Goal: Transaction & Acquisition: Purchase product/service

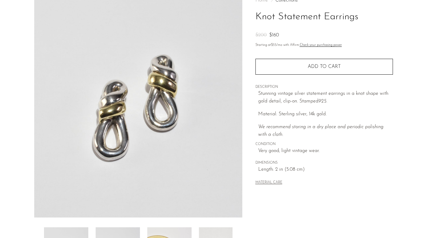
scroll to position [160, 0]
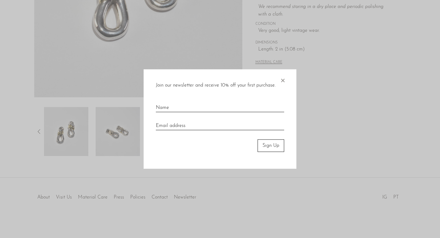
click at [243, 135] on form "Join our newsletter and receive 10% off your first purchase. × Sign Up" at bounding box center [220, 119] width 128 height 75
click at [284, 80] on span "×" at bounding box center [282, 79] width 6 height 20
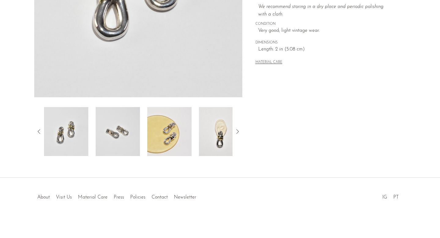
scroll to position [0, 0]
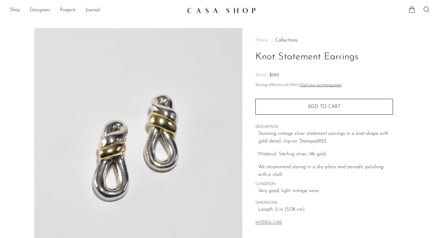
click at [16, 10] on link "Shop" at bounding box center [15, 10] width 10 height 8
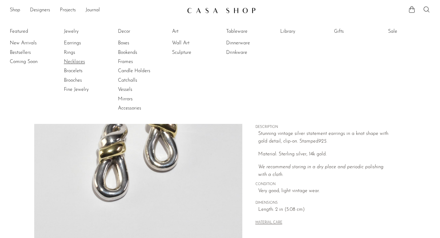
click at [72, 60] on link "Necklaces" at bounding box center [87, 61] width 46 height 7
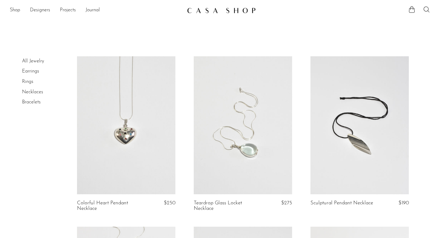
click at [34, 92] on link "Necklaces" at bounding box center [32, 91] width 21 height 5
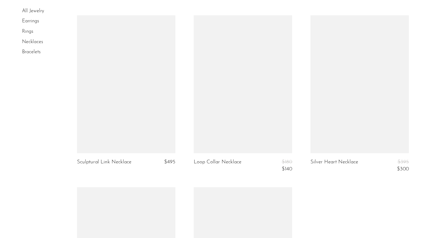
scroll to position [1784, 0]
